Goal: Task Accomplishment & Management: Complete application form

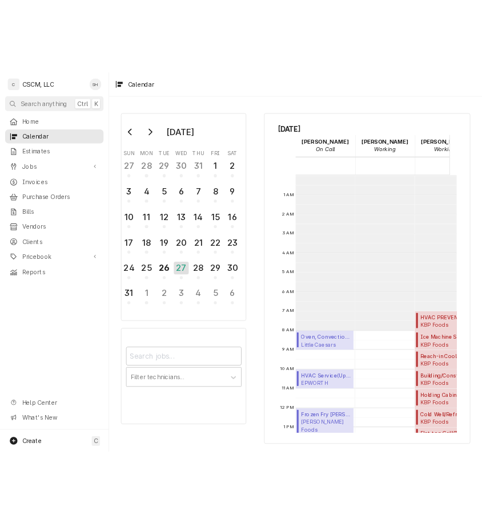
scroll to position [208, 0]
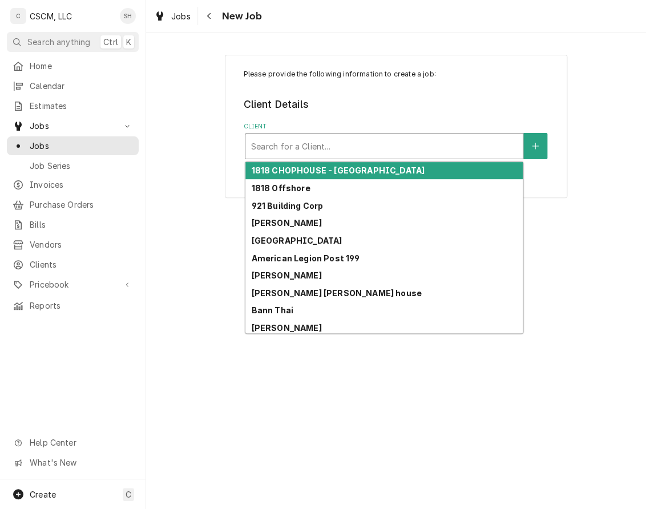
click at [315, 150] on div "Client" at bounding box center [384, 146] width 266 height 21
type input "BP"
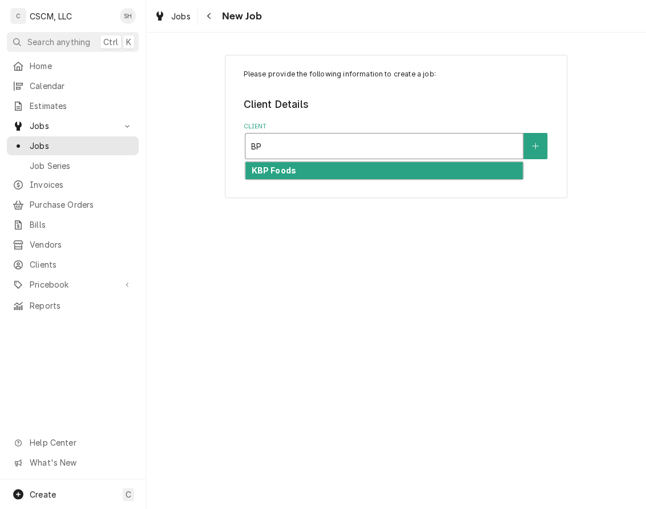
click at [341, 168] on div "KBP Foods" at bounding box center [383, 171] width 277 height 18
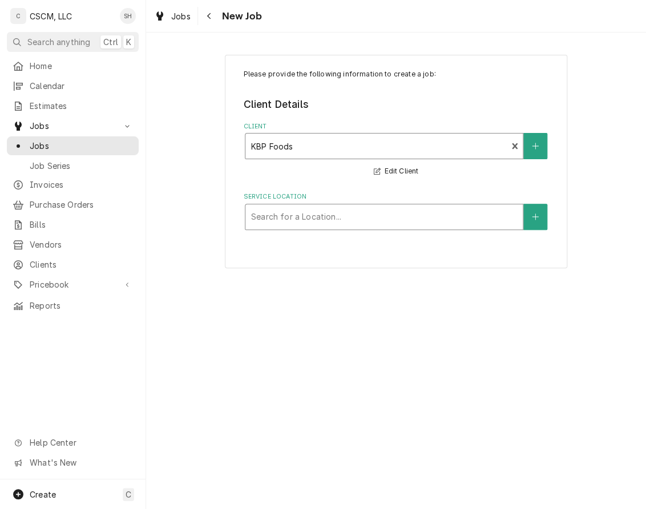
click at [304, 216] on div "Service Location" at bounding box center [384, 217] width 266 height 21
type input "POWERS"
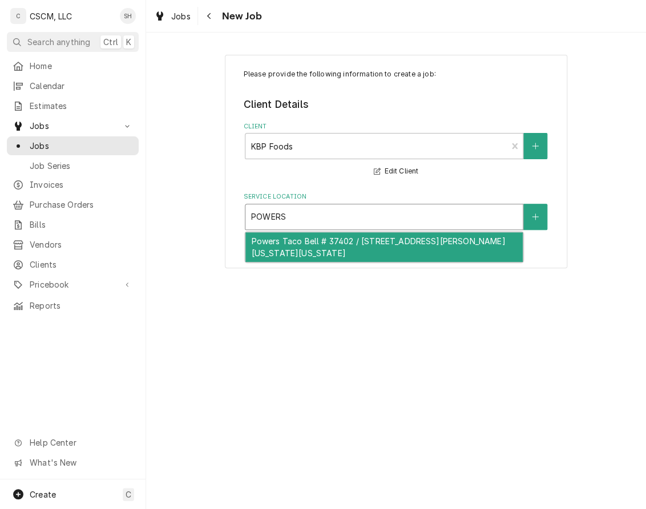
click at [306, 239] on div "Powers Taco Bell # 37402 / 1750 N. Powers Blvd, Colorado Springs, Colorado 80915" at bounding box center [383, 247] width 277 height 30
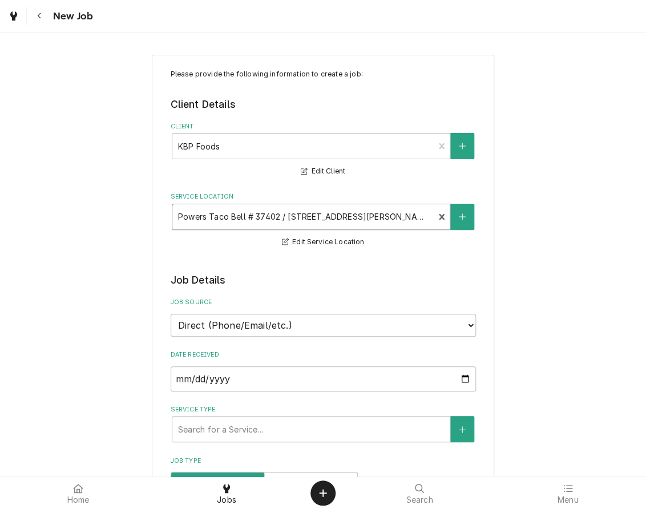
type textarea "x"
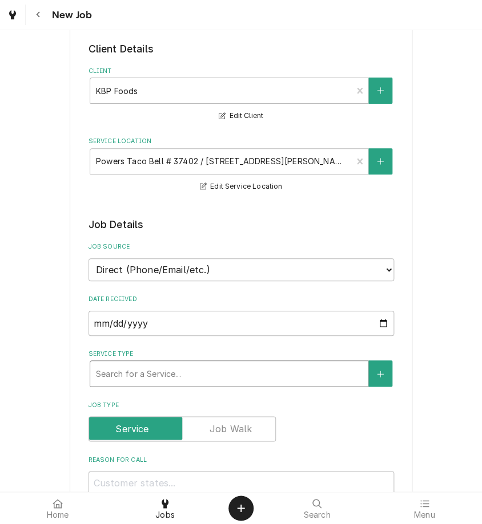
scroll to position [127, 0]
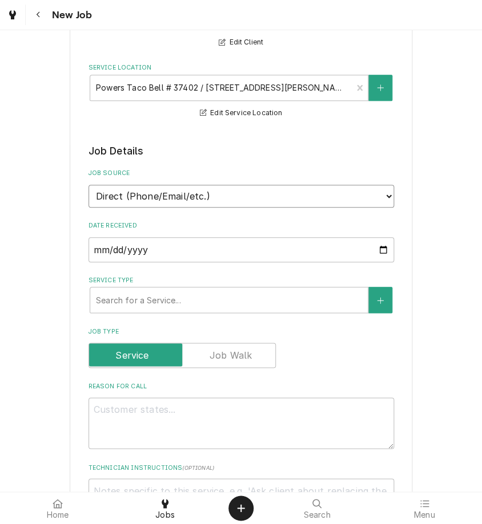
click at [173, 191] on select "Direct (Phone/Email/etc.) Other" at bounding box center [240, 196] width 305 height 23
select select "100"
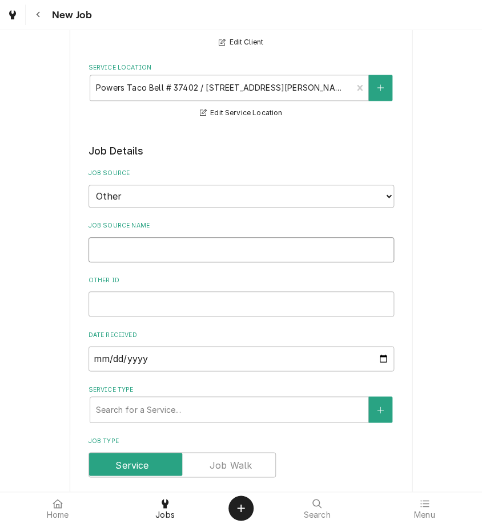
click at [150, 249] on input "Job Source Name" at bounding box center [240, 249] width 305 height 25
type textarea "x"
type input "v"
type textarea "x"
type input "vE"
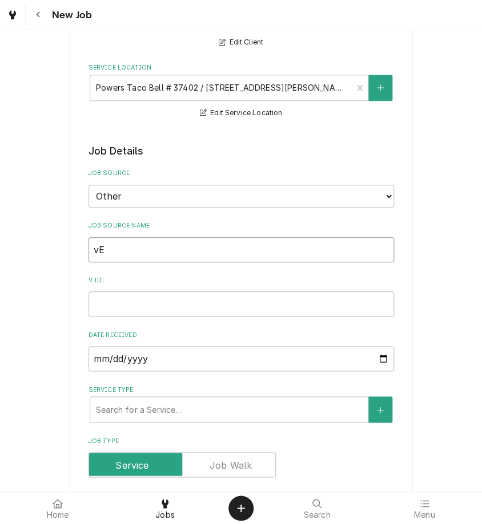
type textarea "x"
type input "vER"
type textarea "x"
type input "vERI"
type textarea "x"
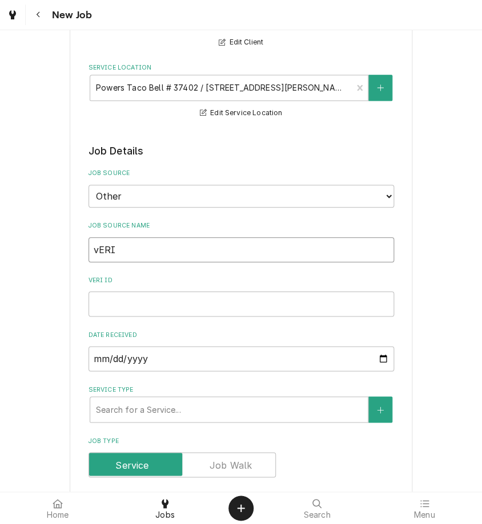
type input "vERIS"
type textarea "x"
type input "vERISA"
type textarea "x"
type input "vERIS"
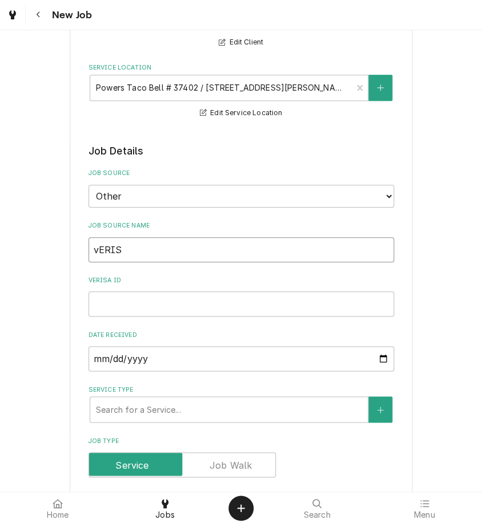
type textarea "x"
type input "vERI"
type textarea "x"
type input "vER"
type textarea "x"
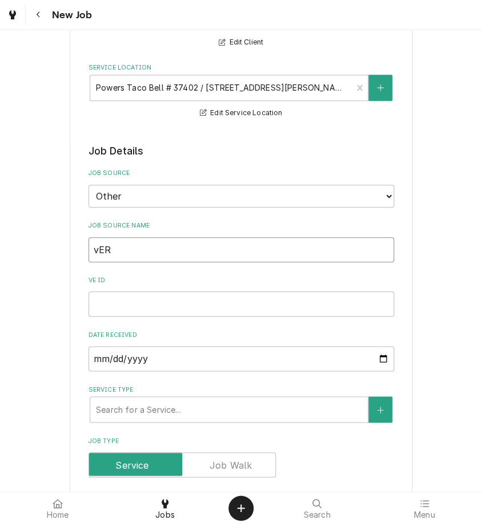
type input "vE"
type textarea "x"
type input "v"
type textarea "x"
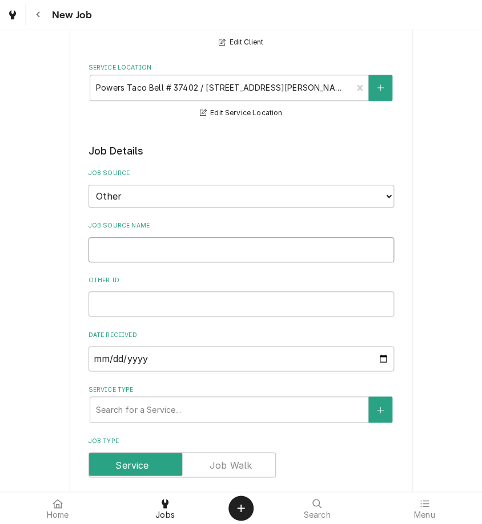
type input "V"
type textarea "x"
type input "Ve"
type textarea "x"
type input "Ver"
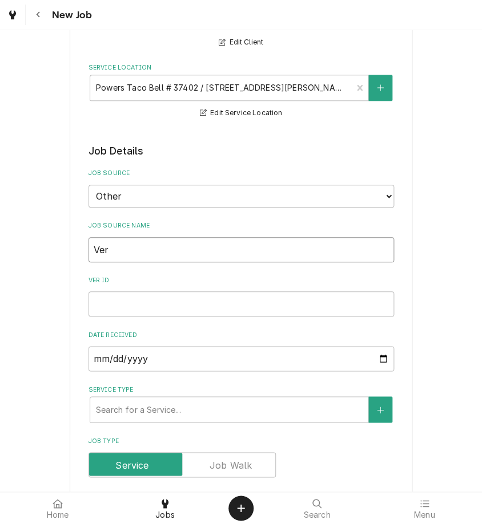
type textarea "x"
type input "Veri"
type textarea "x"
type input "Veris"
type textarea "x"
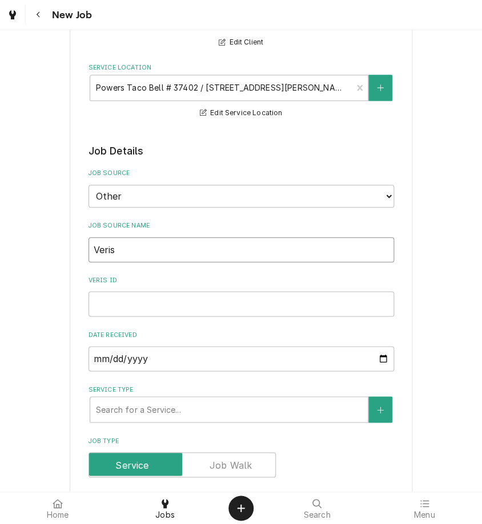
type input "Verisa"
type textarea "x"
type input "Verisae"
type textarea "x"
type input "Verisae"
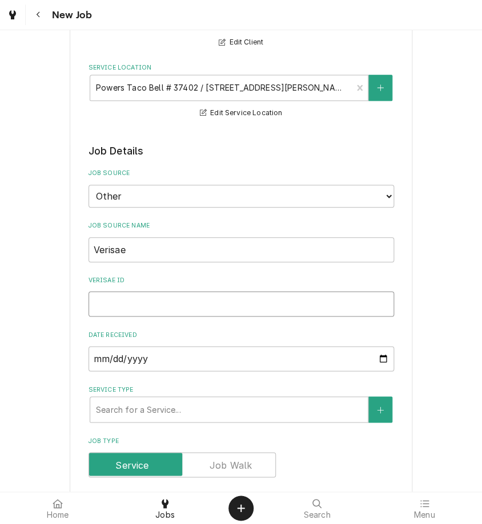
click at [174, 310] on input "Verisae ID" at bounding box center [240, 304] width 305 height 25
paste input "72013350"
type textarea "x"
type input "72013350"
type textarea "x"
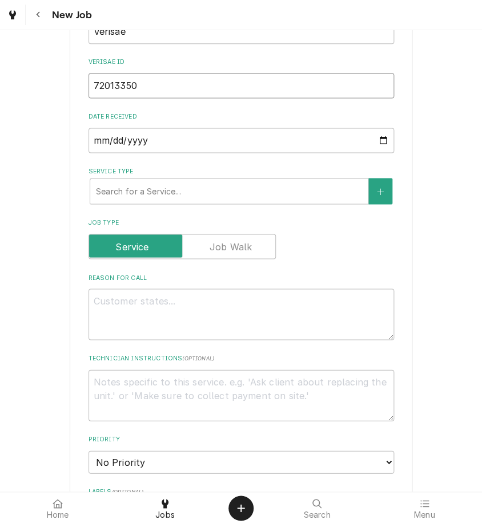
scroll to position [571, 0]
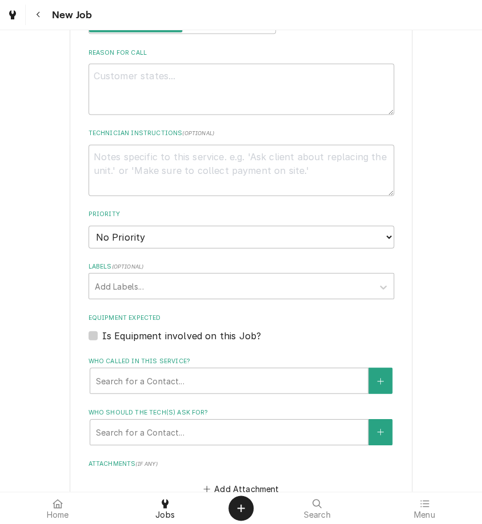
type input "72013350"
click at [158, 87] on textarea "Reason For Call" at bounding box center [240, 88] width 305 height 51
type textarea "x"
type textarea "p"
type textarea "x"
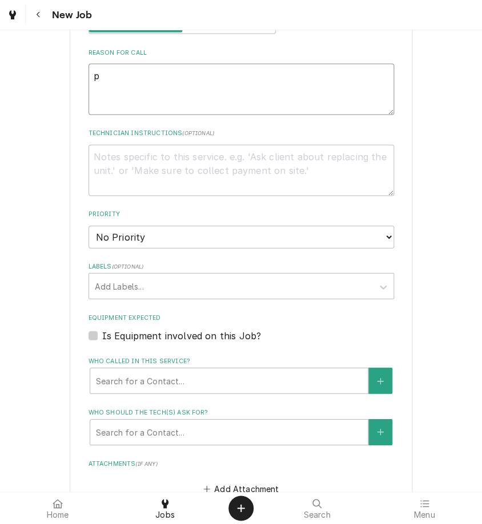
type textarea "po"
type textarea "x"
type textarea "po"
type textarea "x"
type textarea "po #"
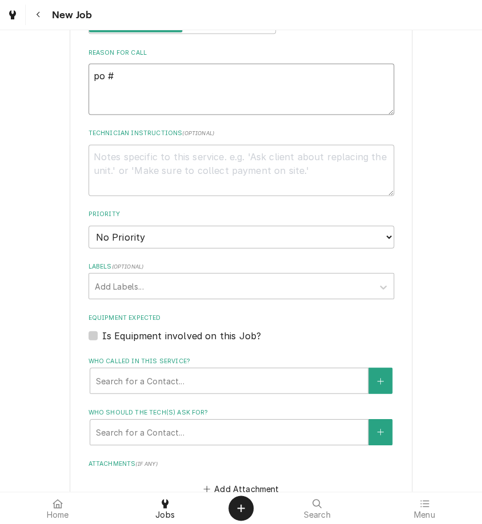
type textarea "x"
type textarea "po #"
paste textarea "72013350"
type textarea "x"
type textarea "po # 72013350"
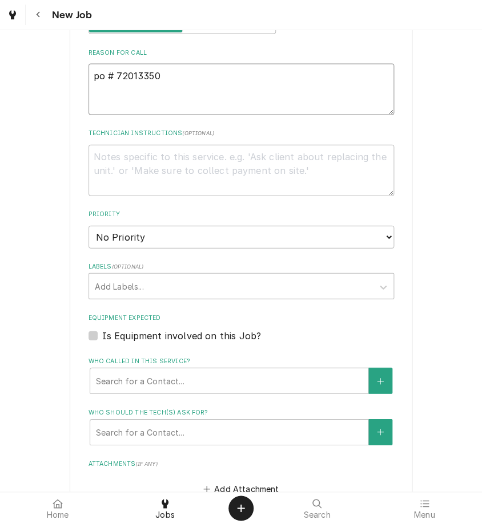
type textarea "x"
type textarea "o # 72013350"
type textarea "x"
type textarea "# 72013350"
type textarea "x"
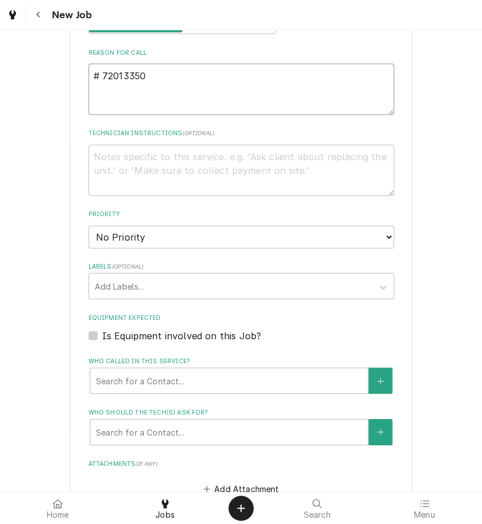
type textarea "p # 72013350"
type textarea "x"
type textarea "po # 72013350"
type textarea "x"
type textarea "npo # 72013350"
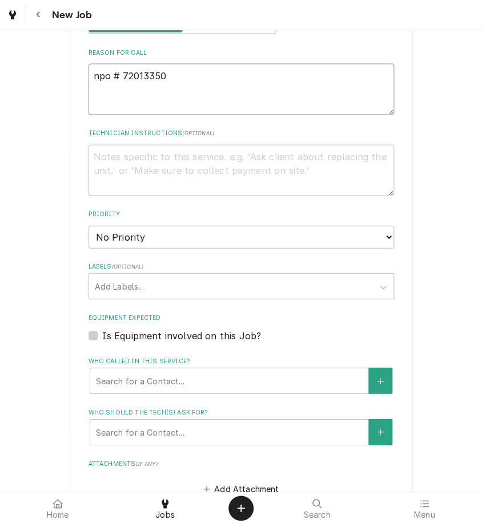
type textarea "x"
type textarea "ntpo # 72013350"
type textarea "x"
type textarea "ntepo # 72013350"
type textarea "x"
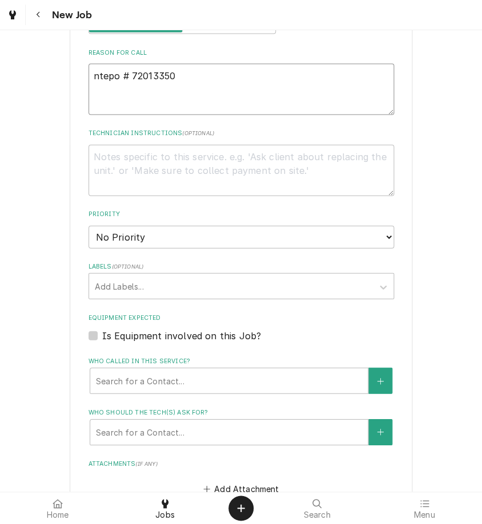
type textarea "nte:po # 72013350"
type textarea "x"
type textarea "nte: po # 72013350"
type textarea "x"
type textarea "nte: $po # 72013350"
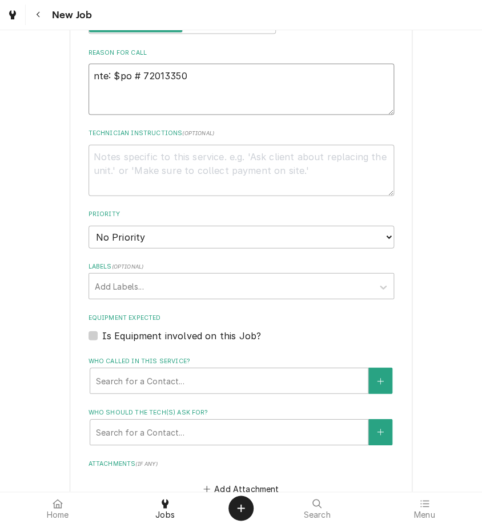
type textarea "x"
type textarea "nte: $5po # 72013350"
type textarea "x"
type textarea "nte: $50po # 72013350"
type textarea "x"
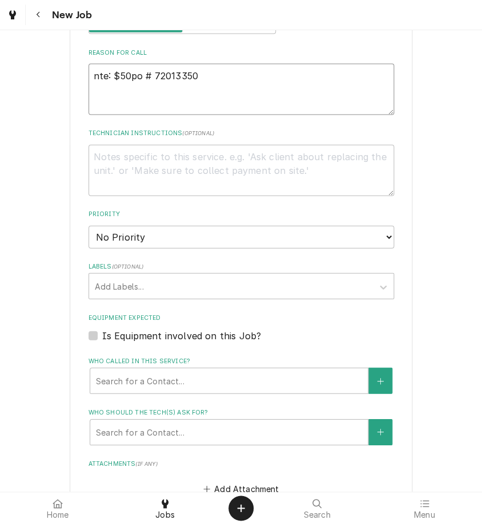
type textarea "nte: $500po # 72013350"
type textarea "x"
type textarea "nte: $500po # 72013350"
type textarea "x"
type textarea "te: $500po # 72013350"
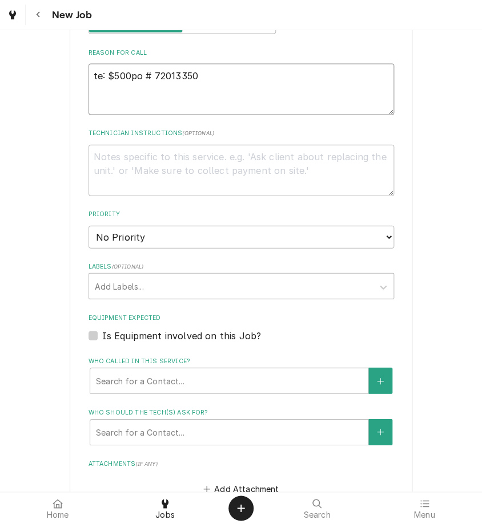
type textarea "x"
type textarea "e: $500po # 72013350"
type textarea "x"
type textarea ": $500po # 72013350"
type textarea "x"
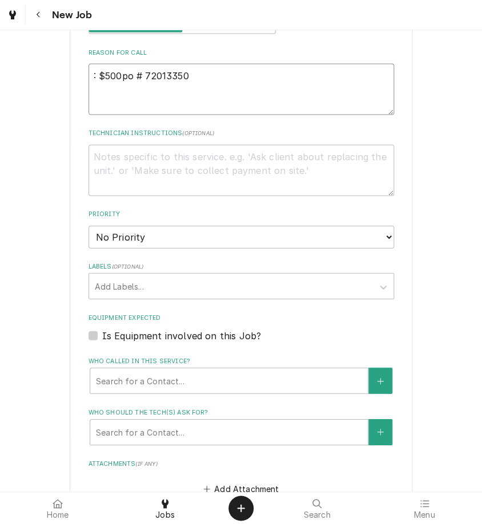
type textarea "N: $500po # 72013350"
type textarea "x"
type textarea "NT: $500po # 72013350"
type textarea "x"
type textarea "NTE: $500po # 72013350"
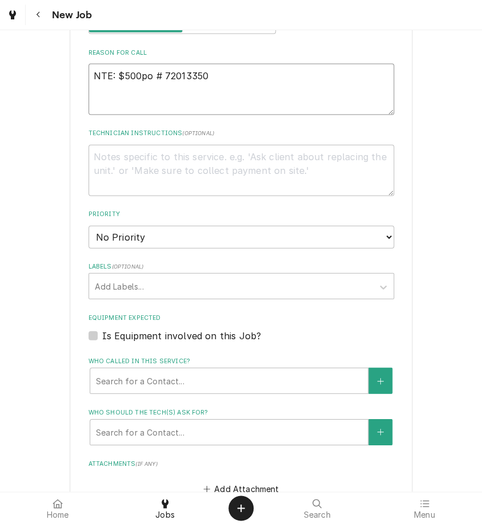
type textarea "x"
type textarea "NTE: $500po # 72013350"
type textarea "x"
type textarea "NTE: $500o # 72013350"
type textarea "x"
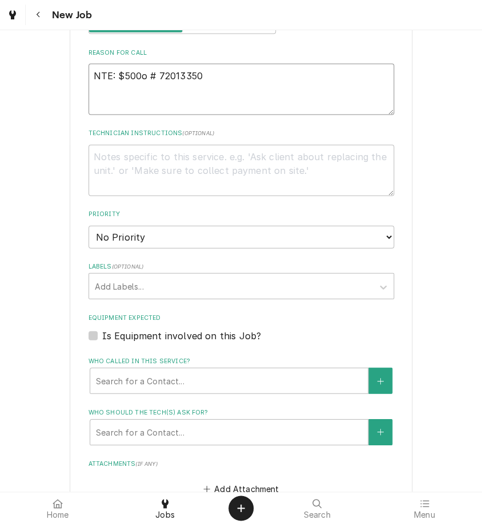
type textarea "NTE: $500 # 72013350"
type textarea "x"
type textarea "NTE: $500P # 72013350"
type textarea "x"
type textarea "NTE: $500PO # 72013350"
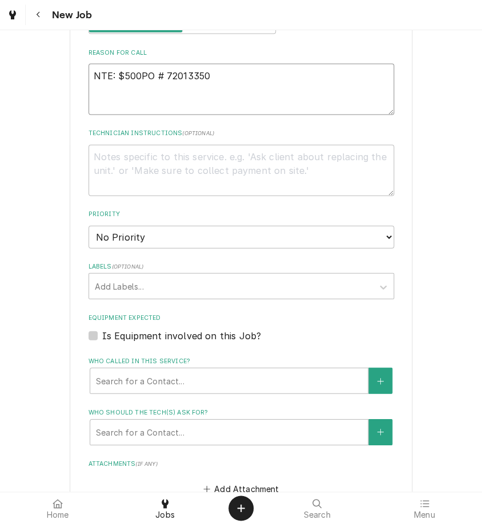
type textarea "x"
type textarea "NTE: $500 PO # 72013350"
type textarea "x"
type textarea "NTE: $500 PO # 72013350"
paste textarea "walk in is temping at 50 degrees, fans are on. N"
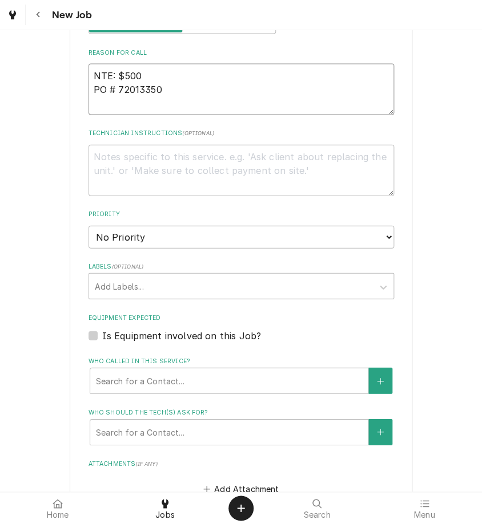
type textarea "x"
type textarea "walk in is temping at 50 degrees, fans are on. N NTE: $500 PO # 72013350"
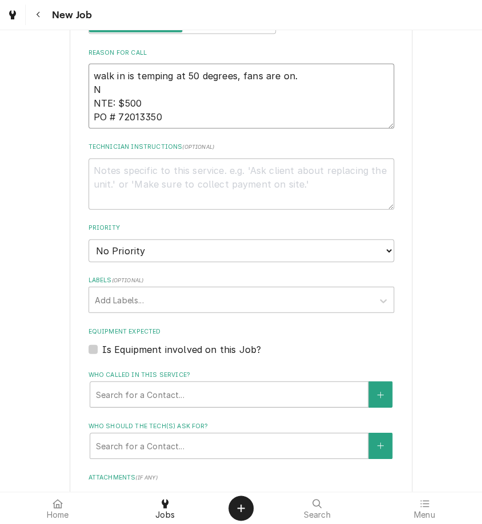
type textarea "x"
type textarea "walk in is temping at 50 degrees, fans are on. NTE: $500 PO # 72013350"
type textarea "x"
type textarea "walk in is temping at 50 degrees, fans are on. NTE: $500 PO # 72013350"
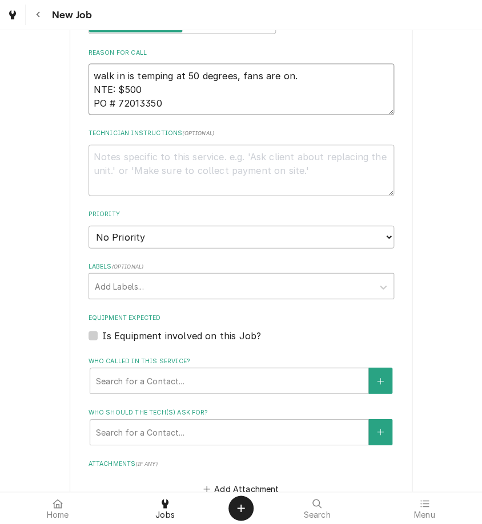
type textarea "x"
type textarea "walk in is temping at 50 degrees, fans are on. NTE: $500 PO # 72013350"
click at [155, 236] on select "No Priority Urgent High Medium Low" at bounding box center [240, 236] width 305 height 23
select select "1"
click at [88, 225] on select "No Priority Urgent High Medium Low" at bounding box center [240, 236] width 305 height 23
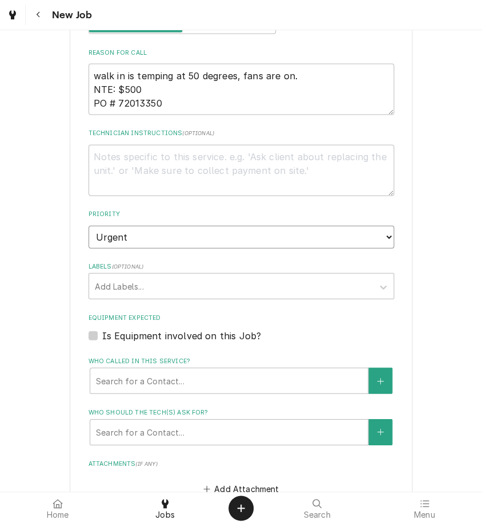
type textarea "x"
click at [140, 277] on div "Labels" at bounding box center [231, 286] width 272 height 21
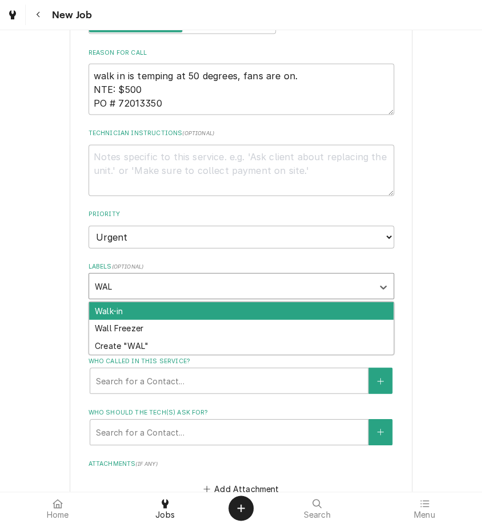
type input "WALK"
click at [142, 309] on div "Walk-in" at bounding box center [241, 311] width 304 height 18
type textarea "x"
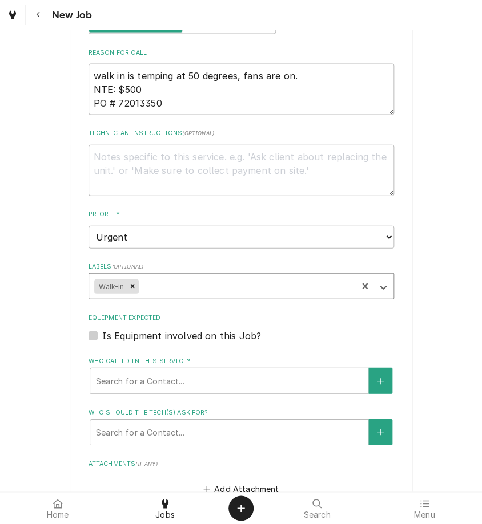
type textarea "x"
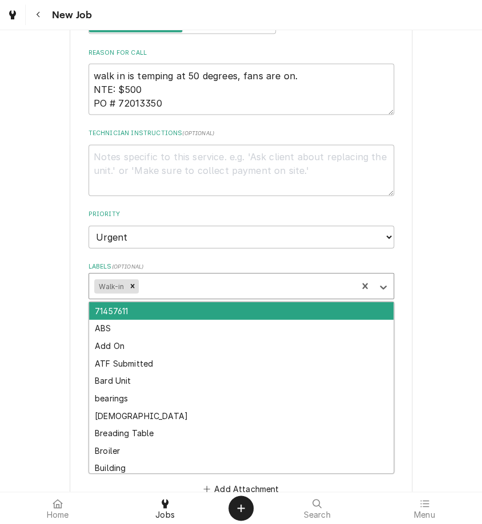
click at [210, 282] on div "Labels" at bounding box center [246, 286] width 210 height 21
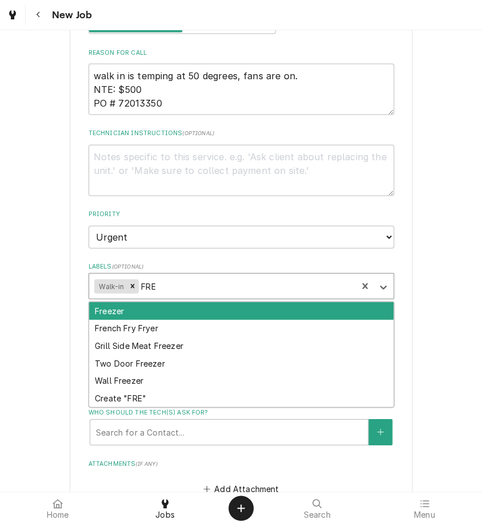
type input "FREE"
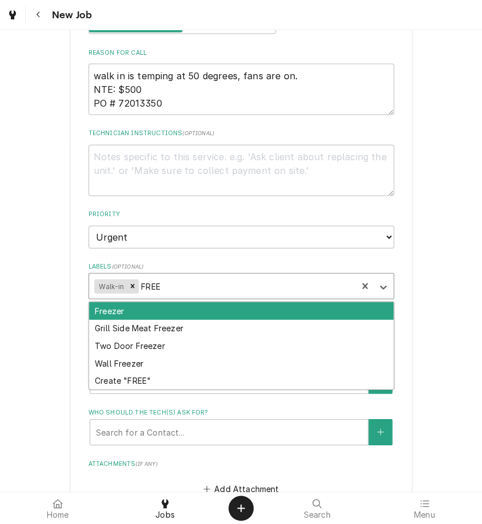
click at [196, 302] on div "Freezer" at bounding box center [241, 311] width 304 height 18
type textarea "x"
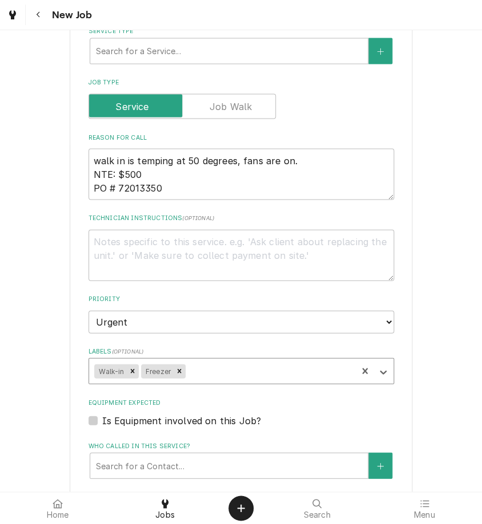
scroll to position [380, 0]
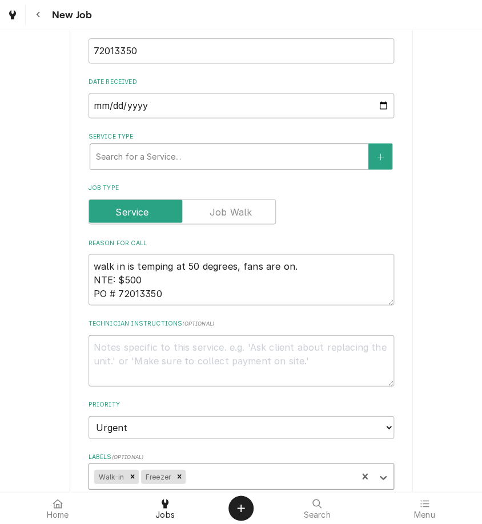
click at [191, 167] on div "Search for a Service..." at bounding box center [229, 156] width 278 height 26
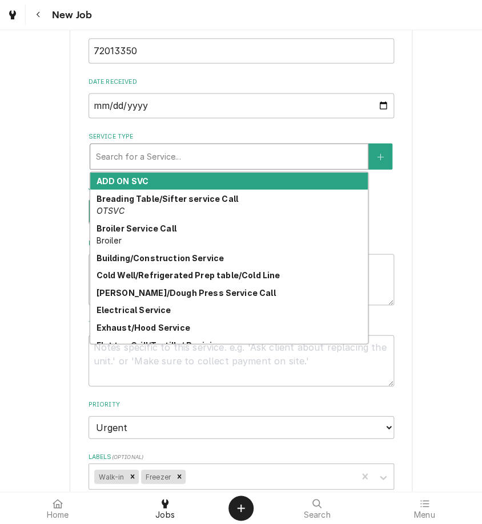
type textarea "x"
type input "W"
type textarea "x"
type input "WA"
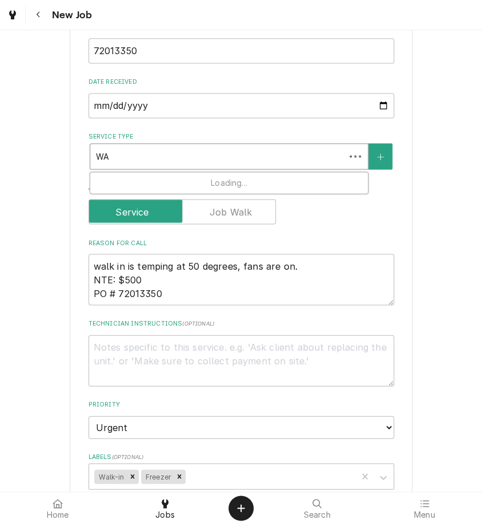
type textarea "x"
type input "WAL"
type textarea "x"
type input "WALK"
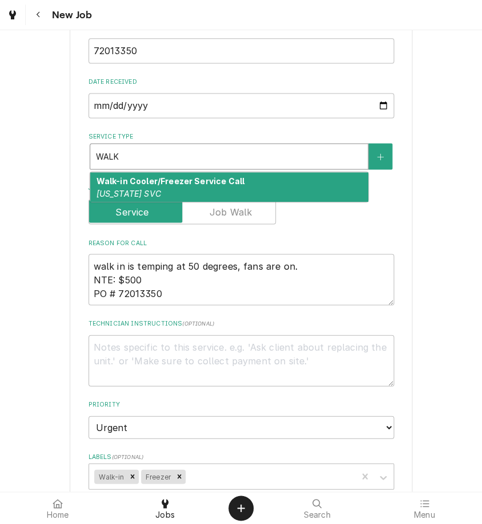
click at [182, 179] on strong "Walk-in Cooler/Freezer Service Call" at bounding box center [170, 181] width 148 height 10
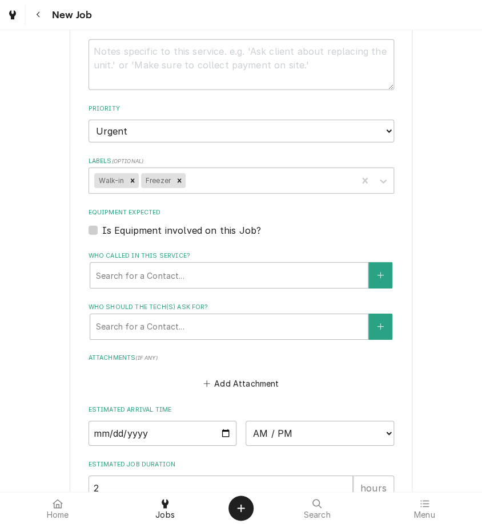
scroll to position [697, 0]
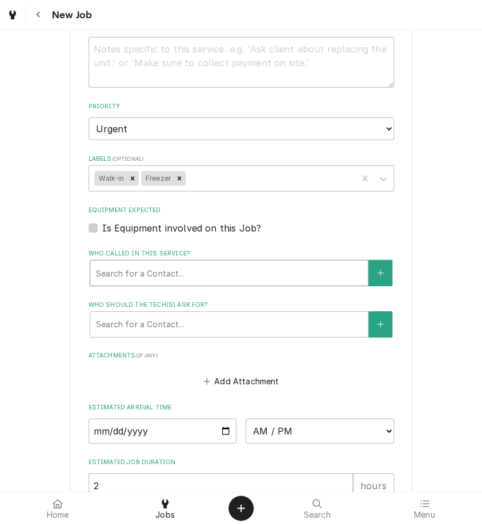
drag, startPoint x: 285, startPoint y: 214, endPoint x: 247, endPoint y: 261, distance: 61.2
click at [247, 241] on fieldset "Job Details Job Source Direct (Phone/Email/etc.) Other Job Source Name Verisae …" at bounding box center [240, 130] width 305 height 1115
click at [244, 268] on div "Who called in this service?" at bounding box center [229, 273] width 266 height 21
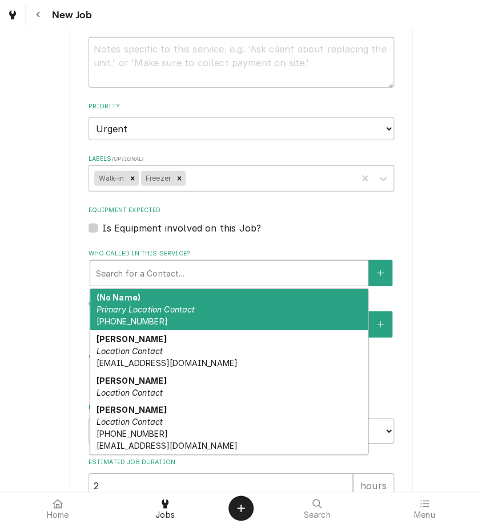
type textarea "x"
type input "C"
type textarea "x"
type input "CE"
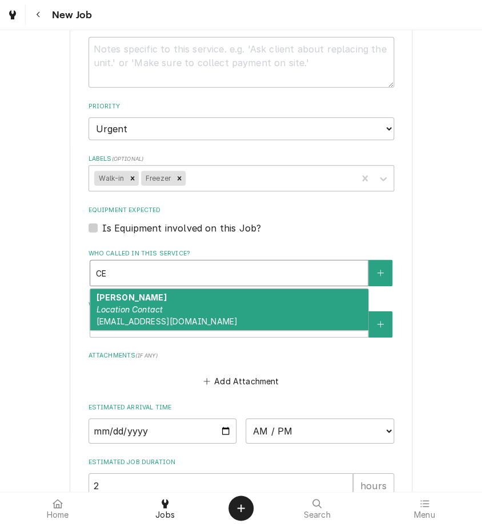
click at [196, 292] on div "Cecilia Deemie Location Contact cdeemie@kbpbells.com" at bounding box center [228, 310] width 277 height 42
type textarea "x"
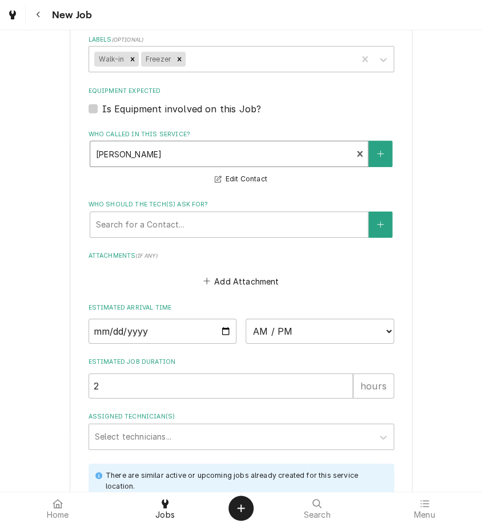
scroll to position [824, 0]
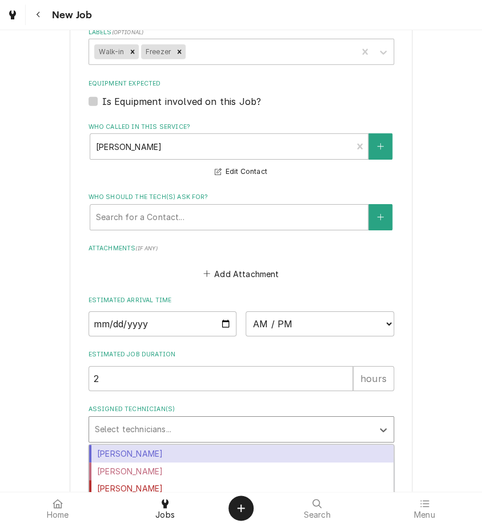
click at [186, 421] on div "Assigned Technician(s)" at bounding box center [231, 429] width 272 height 21
type input "IZA"
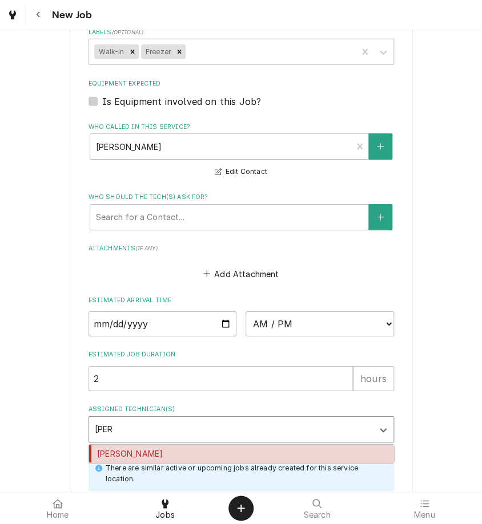
click at [185, 451] on div "Izaia Bain" at bounding box center [241, 454] width 304 height 18
type textarea "x"
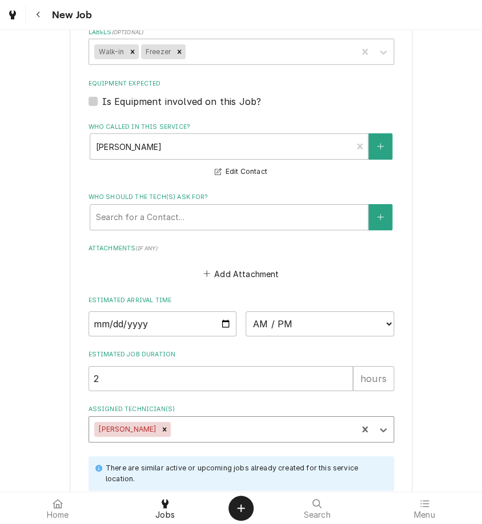
type textarea "x"
drag, startPoint x: 299, startPoint y: 337, endPoint x: 300, endPoint y: 329, distance: 8.0
click at [299, 337] on fieldset "Job Details Job Source Direct (Phone/Email/etc.) Other Job Source Name Verisae …" at bounding box center [240, 13] width 305 height 1134
click at [300, 325] on select "AM / PM 6:00 AM 6:15 AM 6:30 AM 6:45 AM 7:00 AM 7:15 AM 7:30 AM 7:45 AM 8:00 AM…" at bounding box center [319, 324] width 148 height 25
select select "17:00:00"
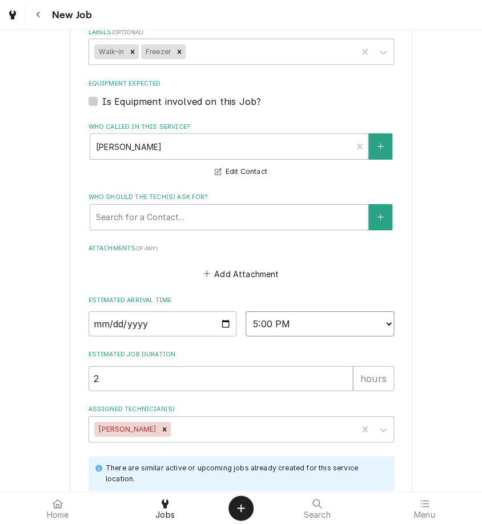
click at [245, 312] on select "AM / PM 6:00 AM 6:15 AM 6:30 AM 6:45 AM 7:00 AM 7:15 AM 7:30 AM 7:45 AM 8:00 AM…" at bounding box center [319, 324] width 148 height 25
type textarea "x"
type input "1"
click at [338, 377] on input "1" at bounding box center [220, 378] width 264 height 25
type textarea "x"
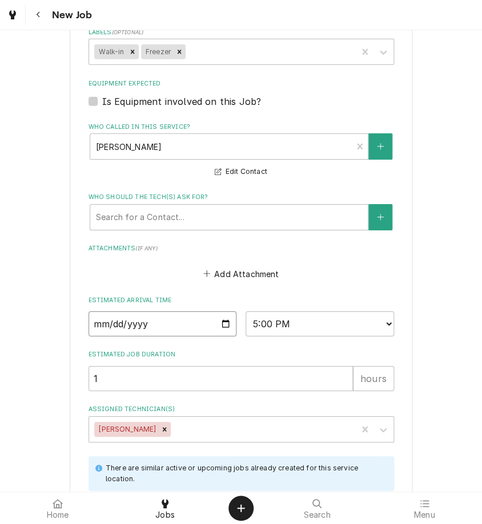
click at [223, 321] on input "Date" at bounding box center [162, 324] width 148 height 25
type input "2025-08-26"
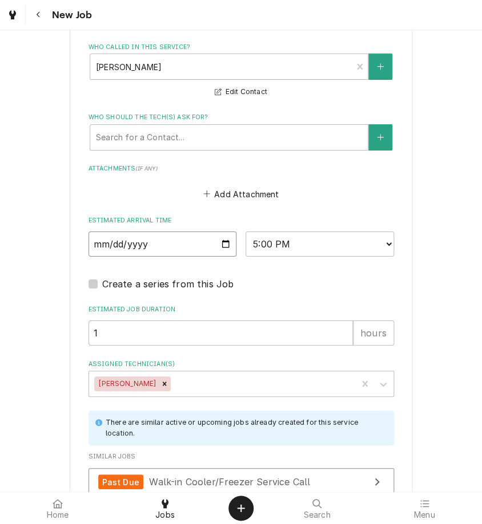
scroll to position [1042, 0]
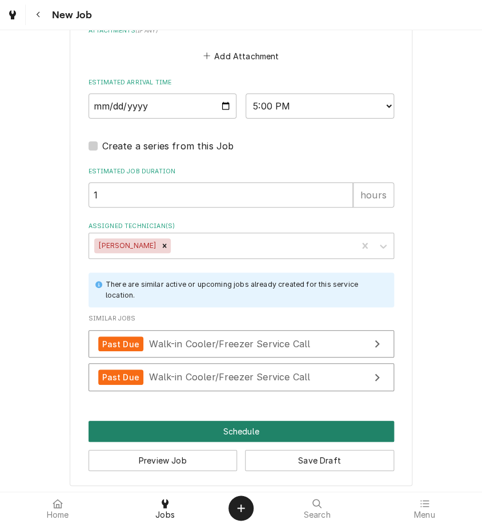
click at [227, 431] on button "Schedule" at bounding box center [240, 431] width 305 height 21
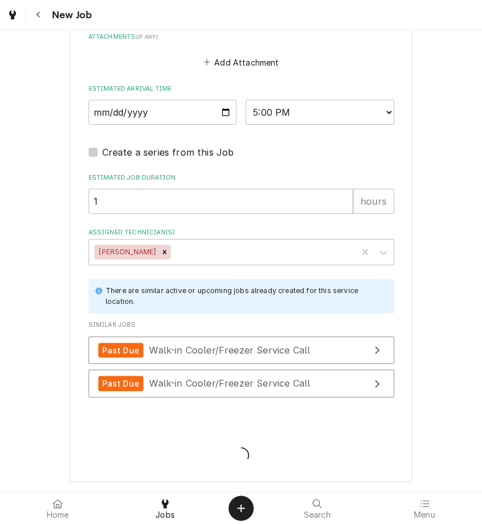
scroll to position [1032, 0]
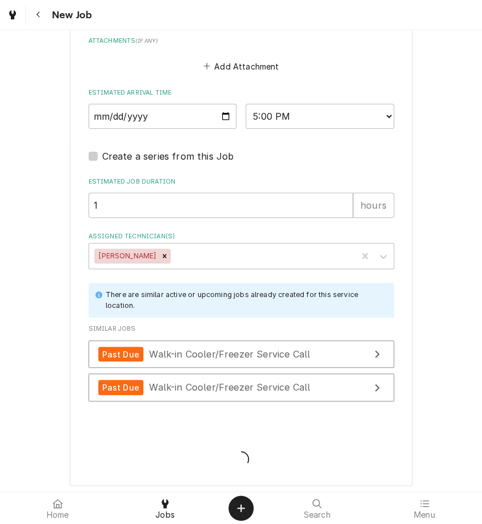
type textarea "x"
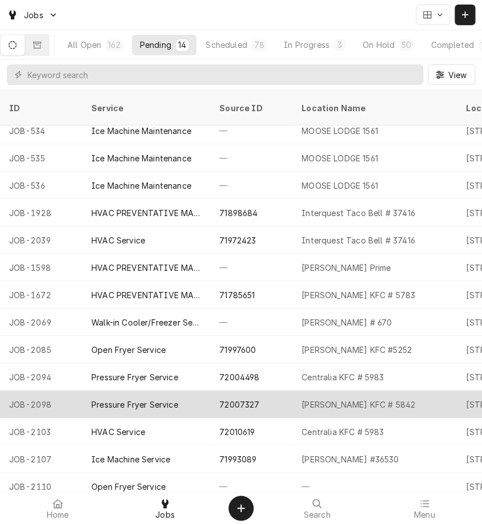
scroll to position [13, 0]
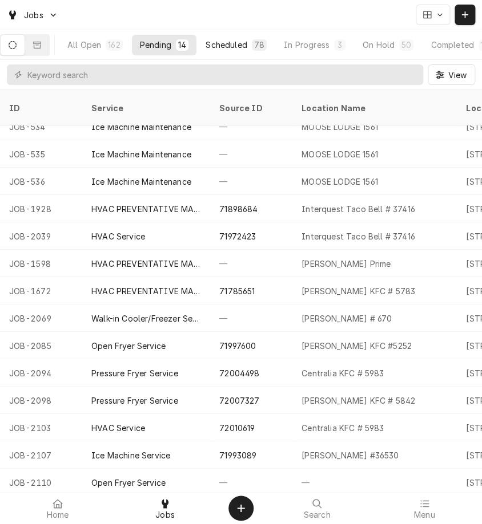
click at [246, 46] on div "Scheduled" at bounding box center [225, 45] width 41 height 12
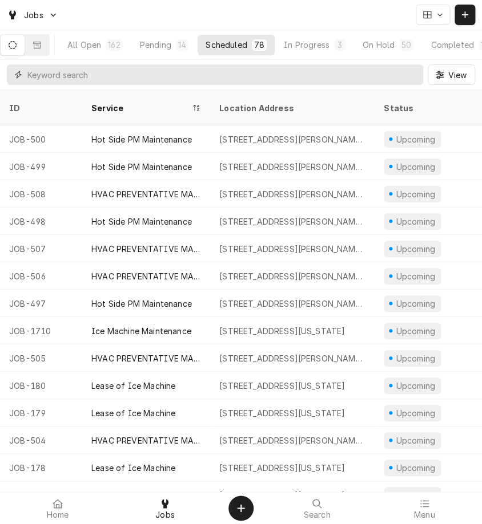
click at [288, 66] on input "Dynamic Content Wrapper" at bounding box center [222, 74] width 390 height 21
click at [274, 72] on input "Dynamic Content Wrapper" at bounding box center [222, 74] width 390 height 21
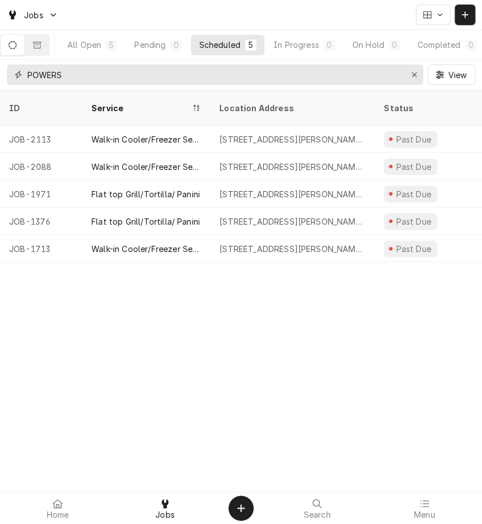
type input "POWERS"
